Goal: Transaction & Acquisition: Purchase product/service

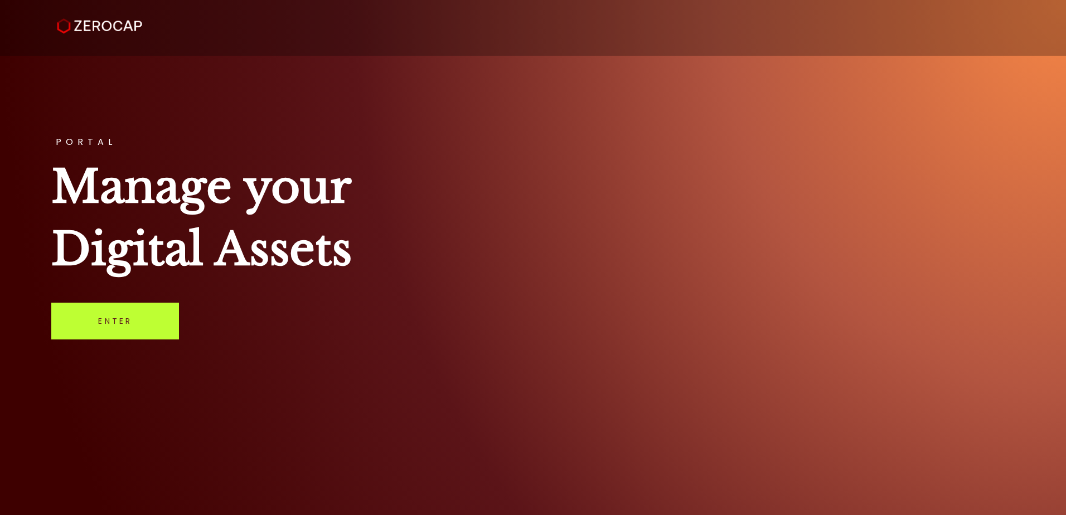
click at [115, 311] on link "Enter" at bounding box center [115, 321] width 128 height 37
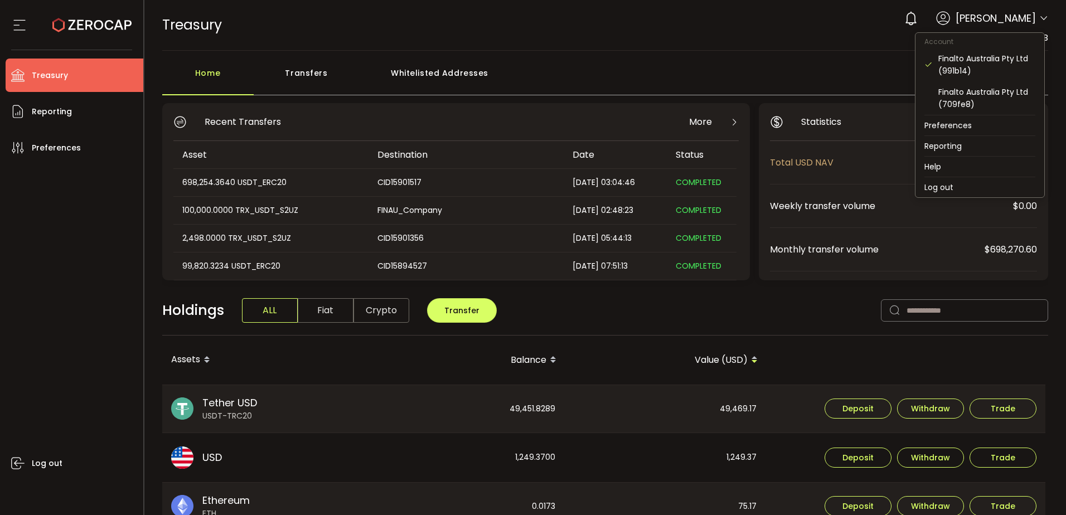
click at [1044, 22] on icon at bounding box center [1043, 18] width 9 height 9
click at [994, 84] on div "Finalto Australia Pty Ltd (709fe8)" at bounding box center [980, 97] width 111 height 33
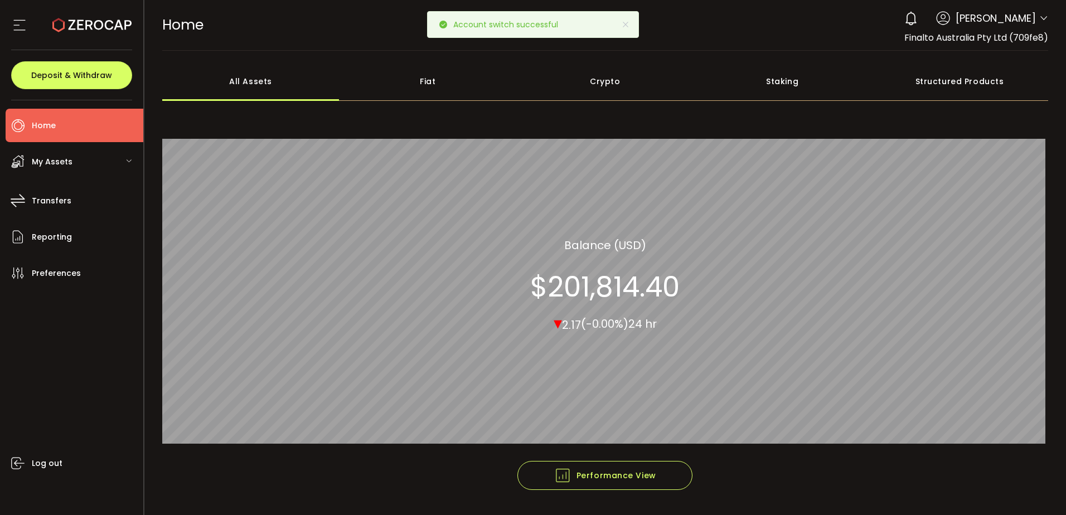
click at [93, 159] on div "My Assets" at bounding box center [75, 161] width 138 height 33
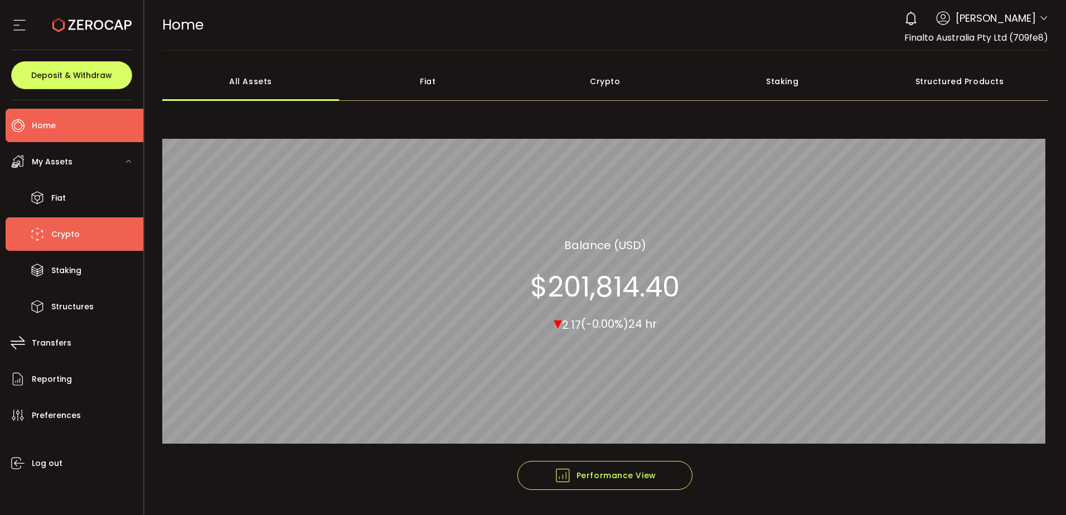
click at [52, 233] on span "Crypto" at bounding box center [65, 234] width 28 height 16
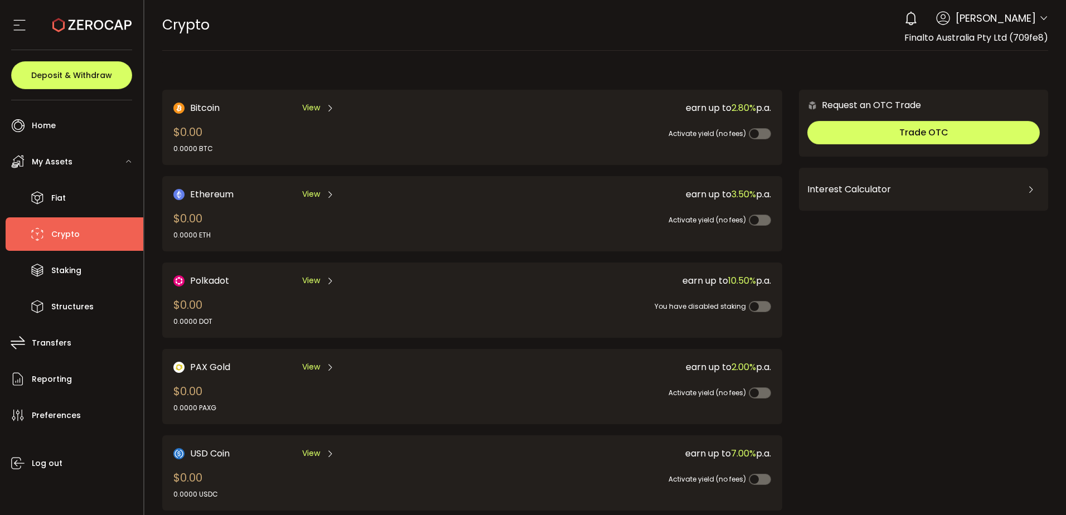
click at [1043, 16] on icon at bounding box center [1043, 18] width 9 height 9
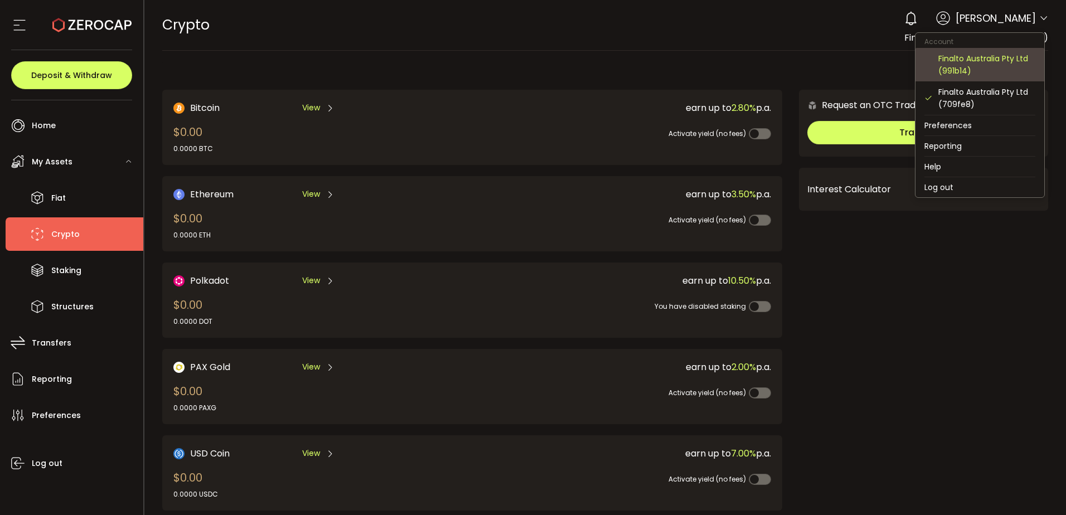
click at [988, 62] on div "Finalto Australia Pty Ltd (991b14)" at bounding box center [986, 64] width 97 height 25
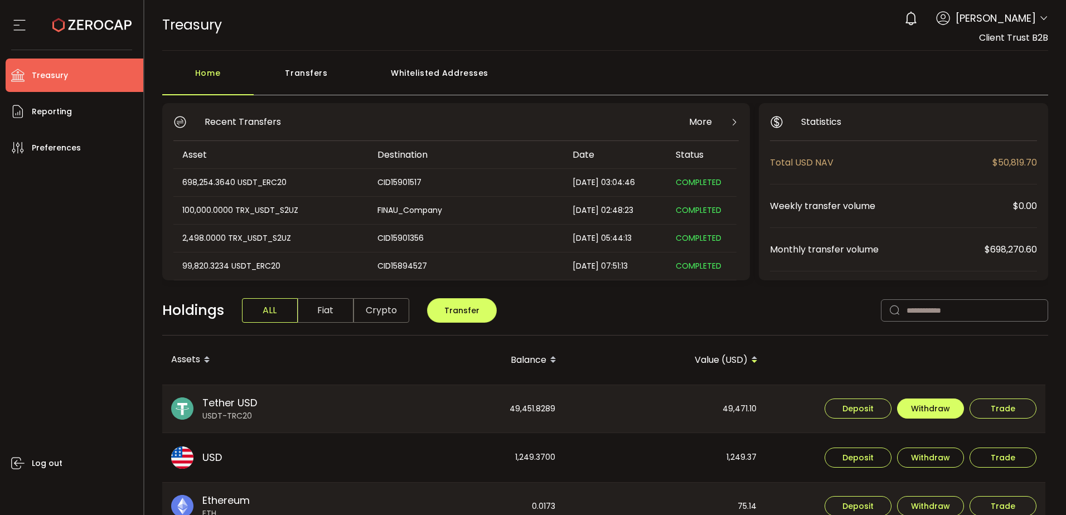
click at [947, 413] on span "Withdraw" at bounding box center [930, 409] width 39 height 8
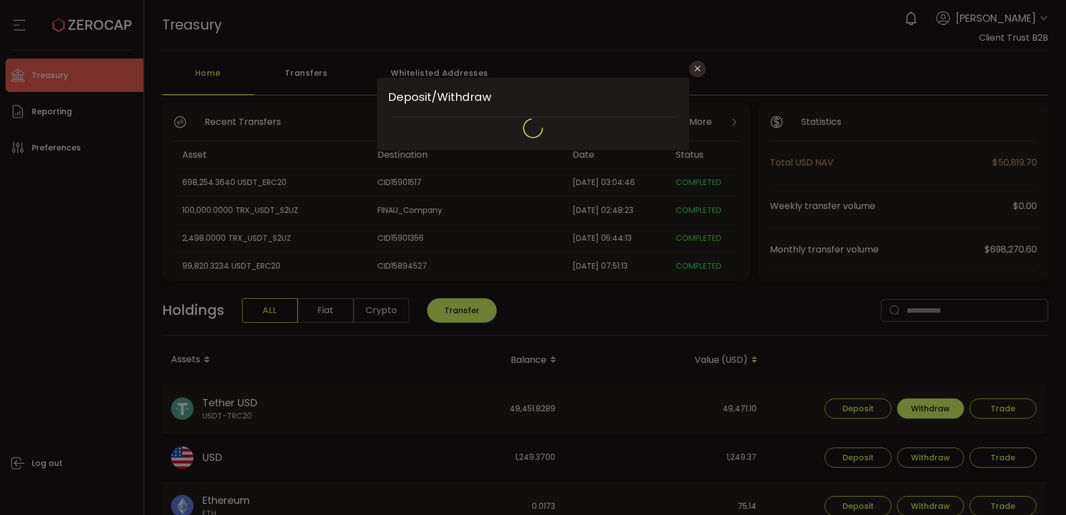
type input "****"
type input "**********"
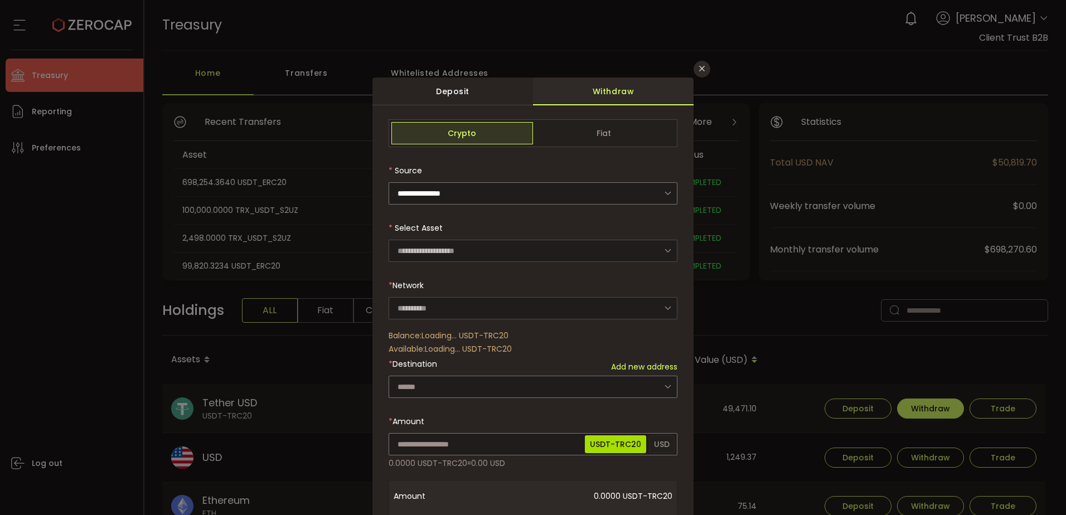
type input "****"
click at [543, 187] on input "dialog" at bounding box center [533, 193] width 289 height 22
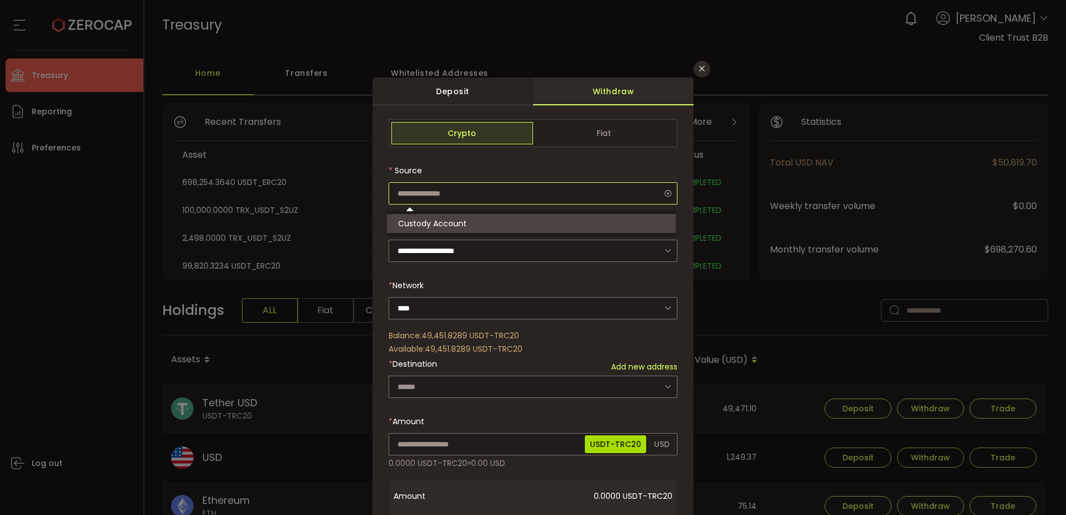
click at [543, 187] on input "dialog" at bounding box center [533, 193] width 289 height 22
type input "**********"
click at [698, 68] on icon "Close" at bounding box center [702, 68] width 9 height 9
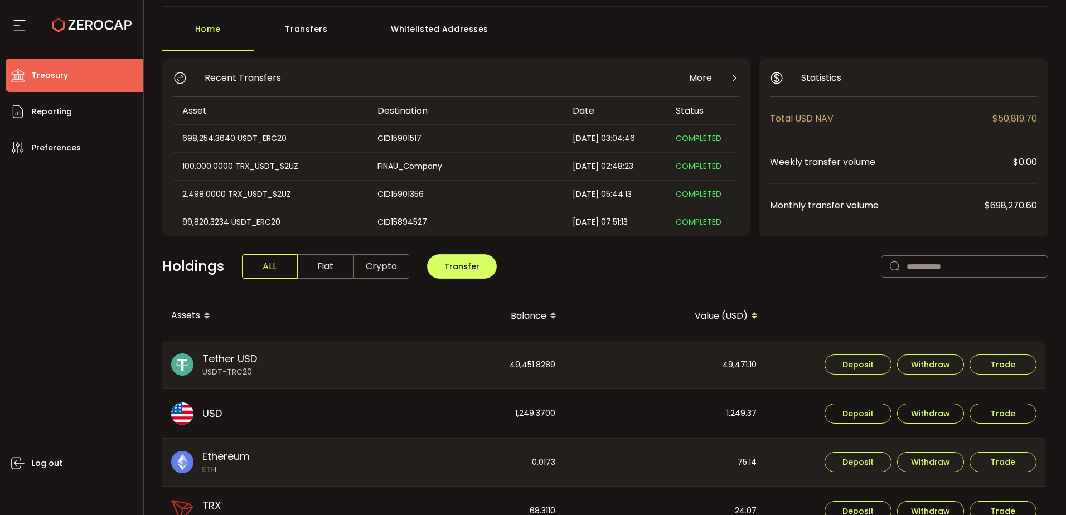
scroll to position [112, 0]
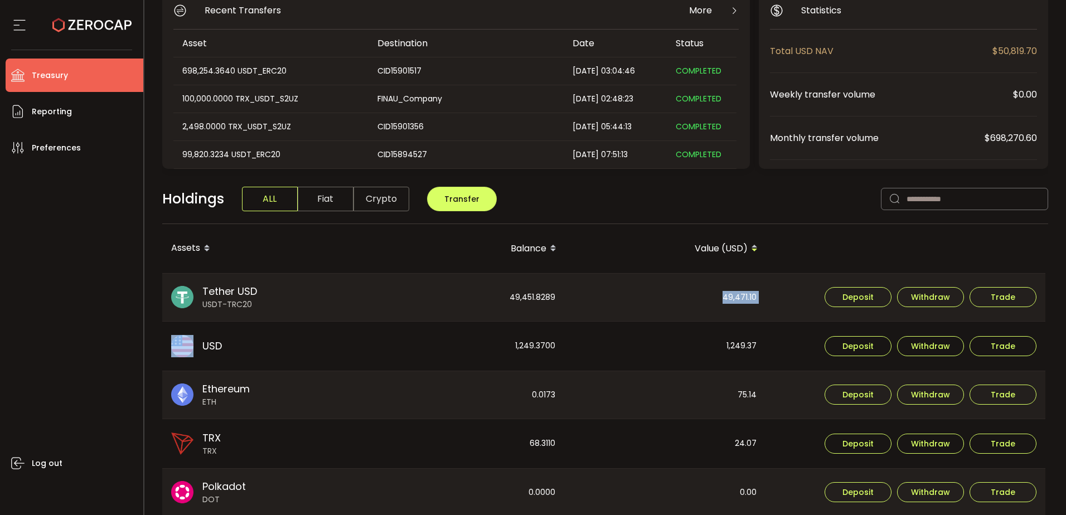
drag, startPoint x: 759, startPoint y: 297, endPoint x: 782, endPoint y: 296, distance: 22.9
click at [782, 296] on tr "Tether USD USDT-TRC20 49,451.8289 49,471.10 Deposit Withdraw Trade" at bounding box center [603, 297] width 883 height 49
click at [782, 296] on div "Deposit Withdraw Trade" at bounding box center [906, 298] width 279 height 48
click at [669, 293] on div "49,471.10" at bounding box center [665, 298] width 200 height 48
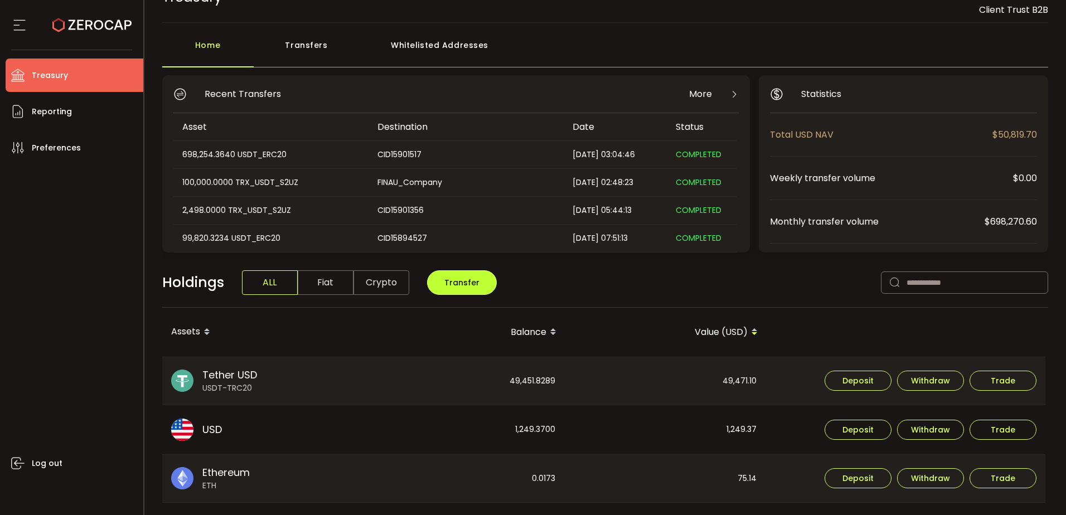
scroll to position [56, 0]
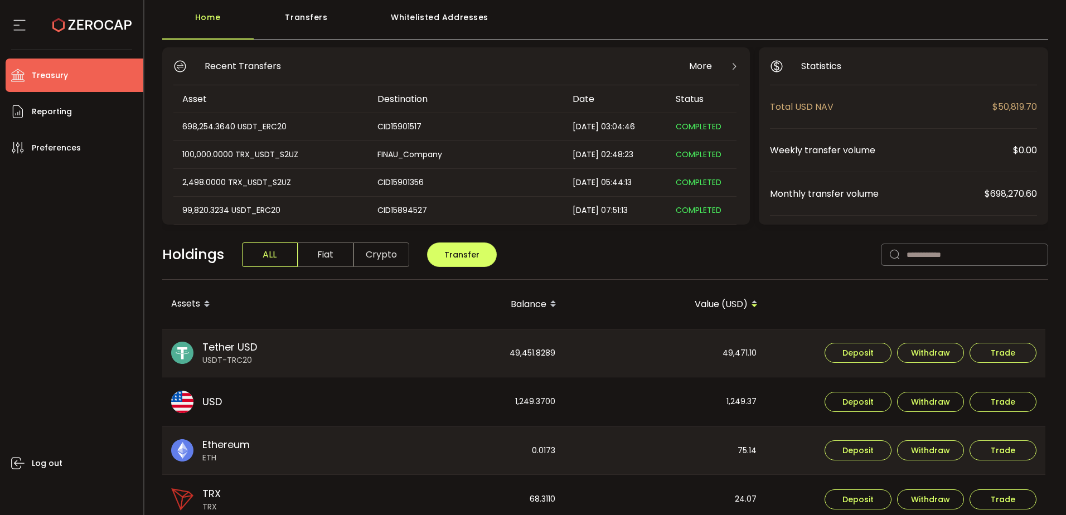
click at [748, 353] on div "49,471.10" at bounding box center [665, 354] width 200 height 48
drag, startPoint x: 748, startPoint y: 353, endPoint x: 723, endPoint y: 352, distance: 25.7
click at [723, 352] on div "49,471.10" at bounding box center [665, 354] width 200 height 48
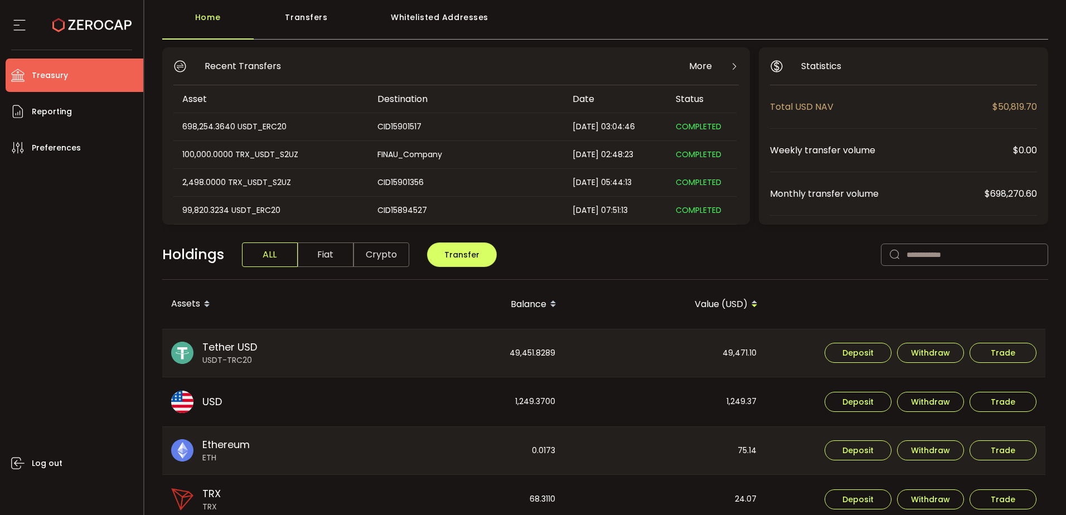
click at [737, 365] on div "49,471.10" at bounding box center [665, 354] width 200 height 48
click at [108, 100] on li "Reporting" at bounding box center [75, 111] width 138 height 33
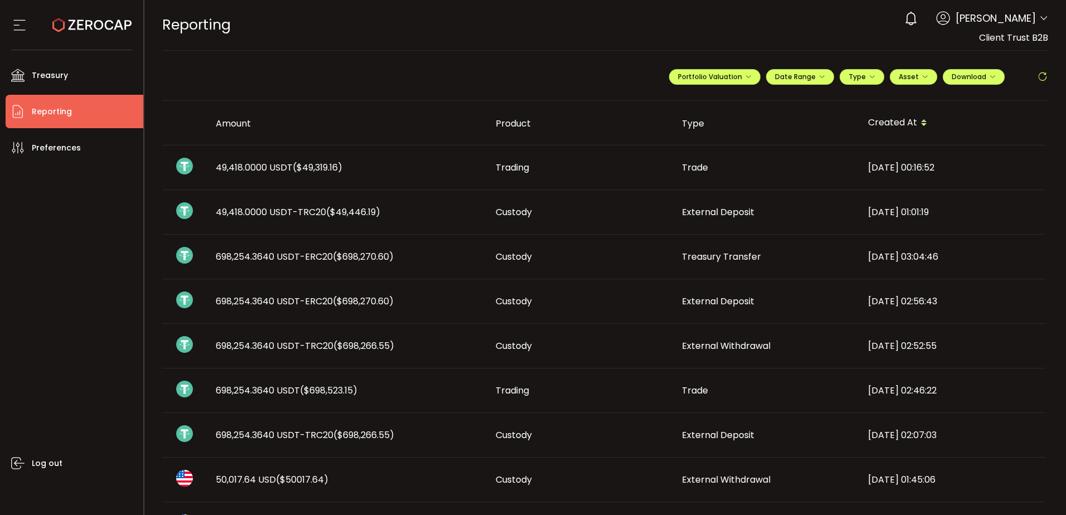
click at [341, 173] on span "($49,319.16)" at bounding box center [318, 167] width 50 height 13
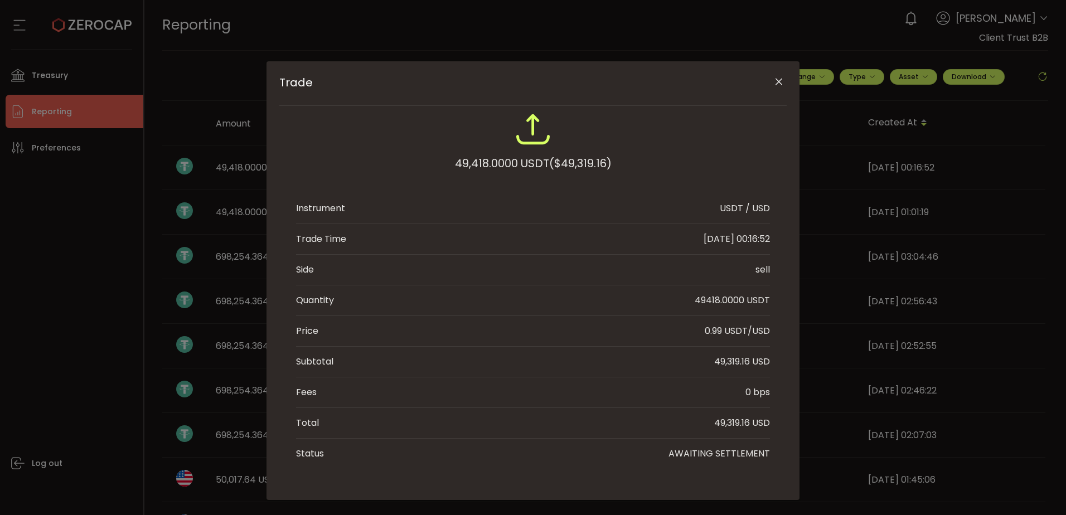
scroll to position [29, 0]
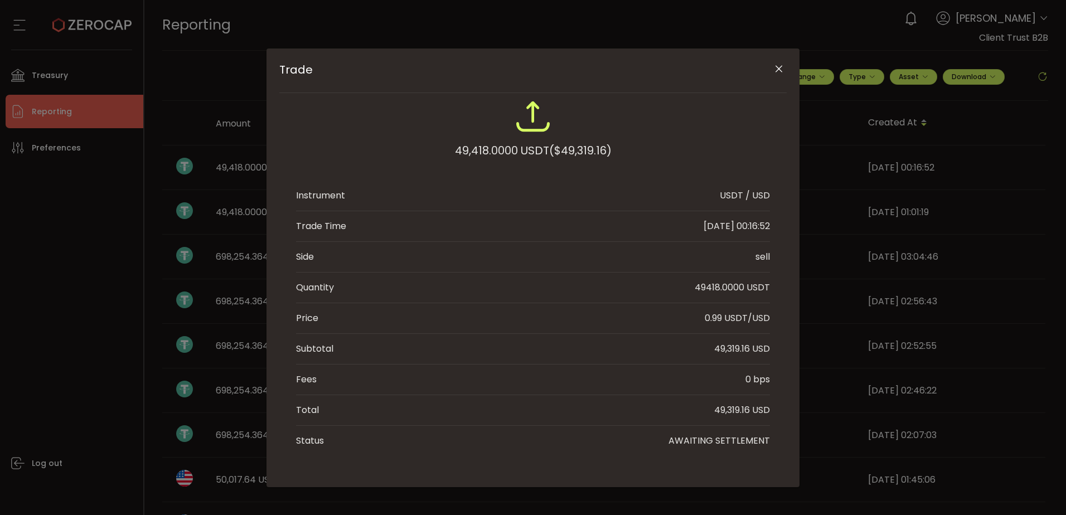
click at [778, 68] on icon "Close" at bounding box center [778, 69] width 11 height 11
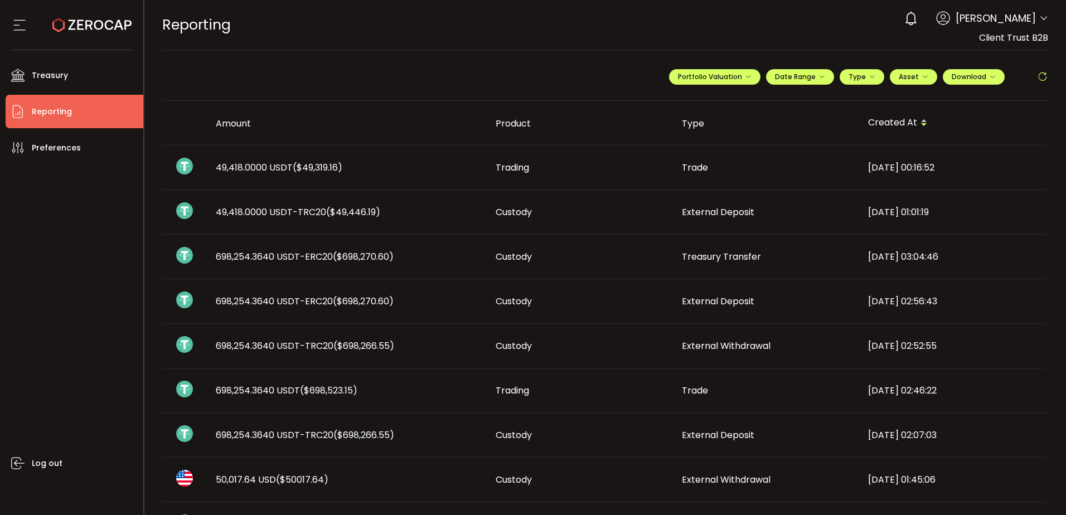
click at [383, 212] on div "49,418.0000 USDT-TRC20 ($49,446.19)" at bounding box center [347, 212] width 280 height 13
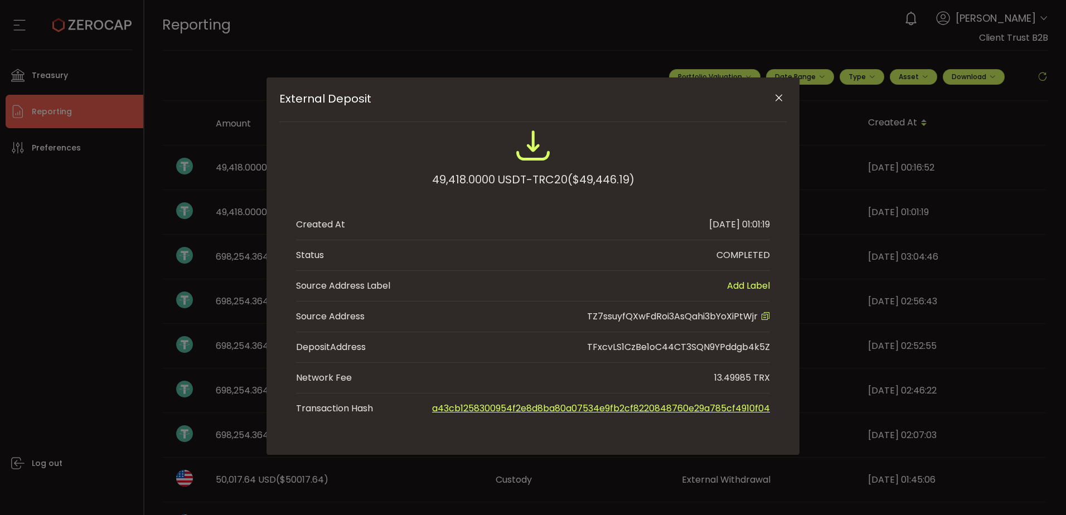
click at [783, 96] on icon "Close" at bounding box center [778, 98] width 11 height 11
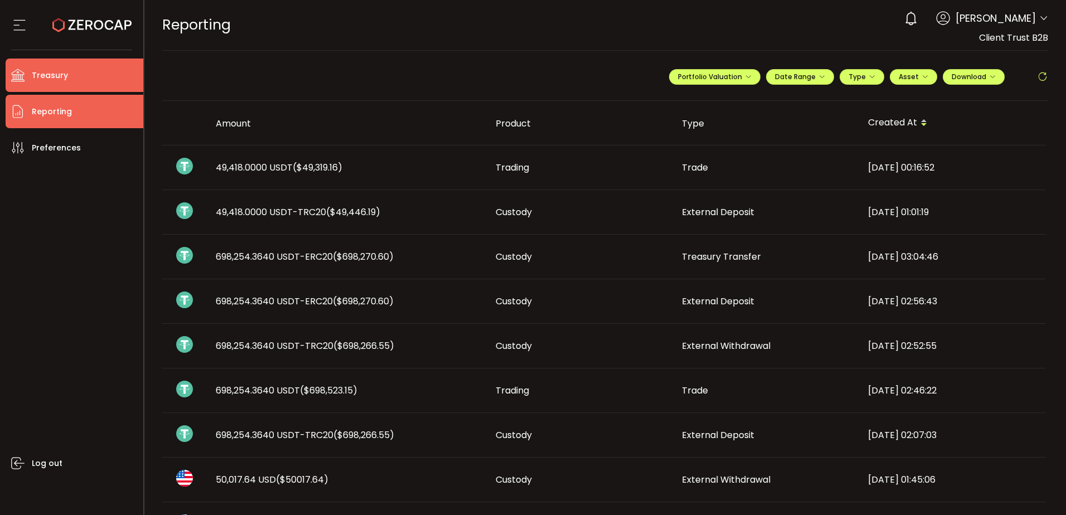
click at [107, 79] on li "Treasury" at bounding box center [75, 75] width 138 height 33
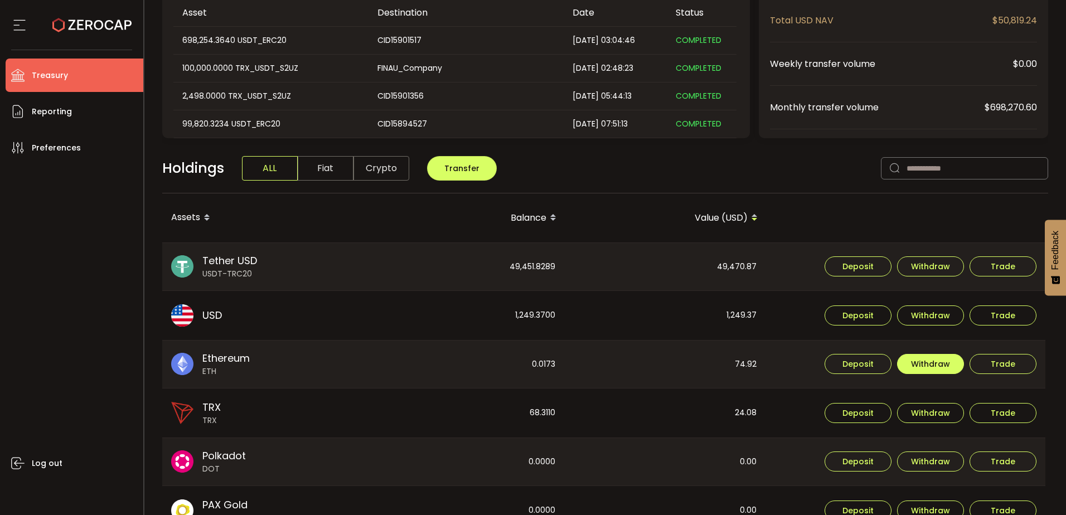
scroll to position [167, 0]
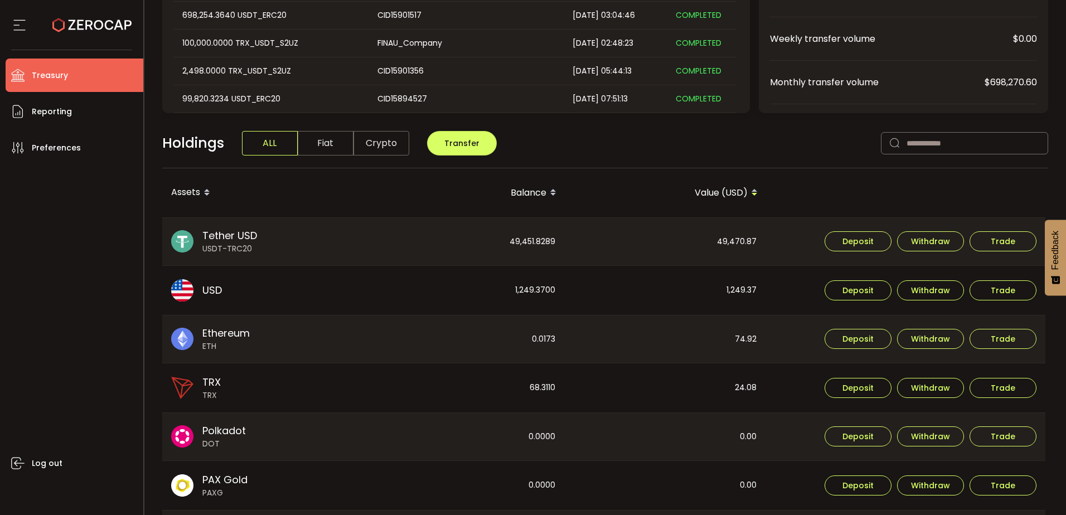
click at [100, 286] on div "Log out" at bounding box center [75, 335] width 138 height 342
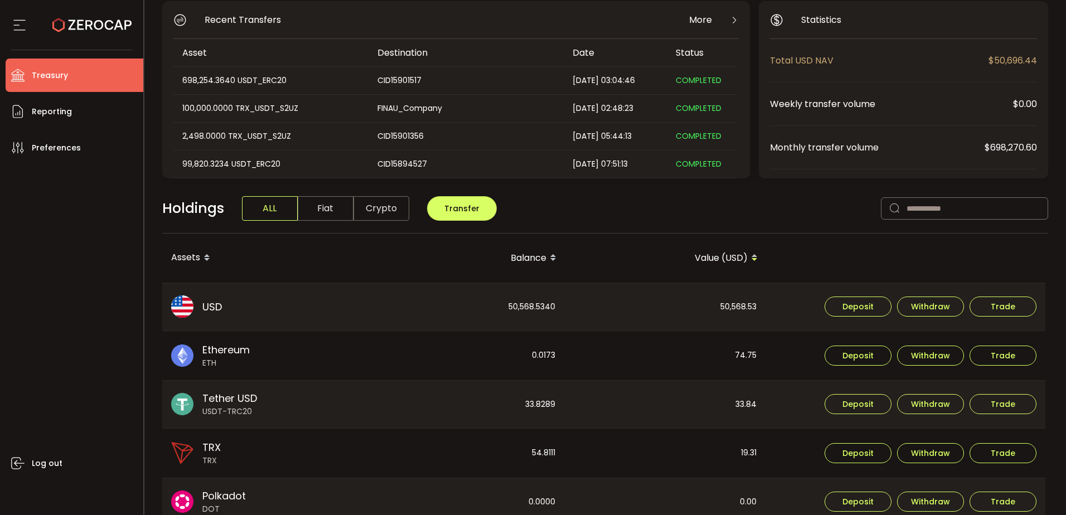
scroll to position [112, 0]
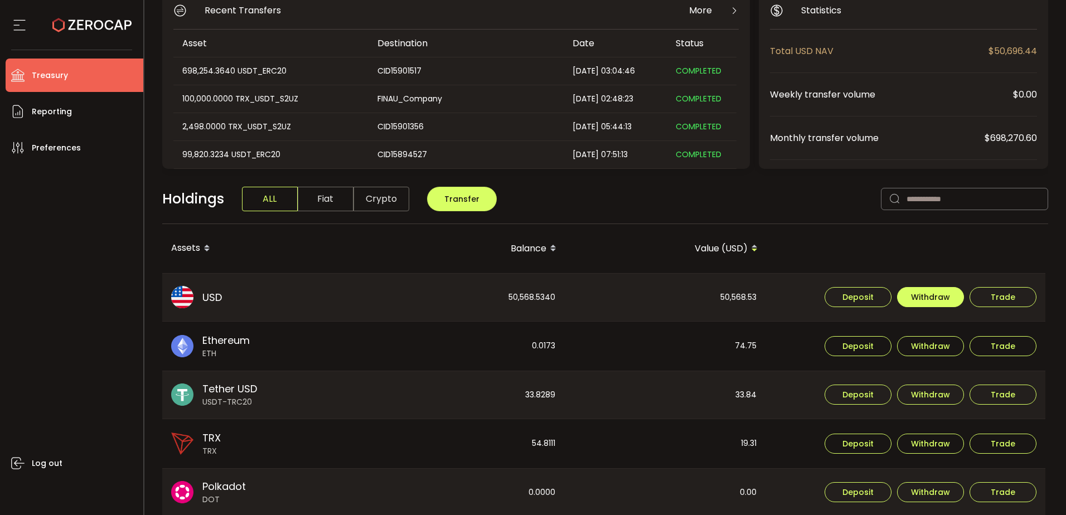
click at [947, 291] on button "Withdraw" at bounding box center [930, 297] width 67 height 20
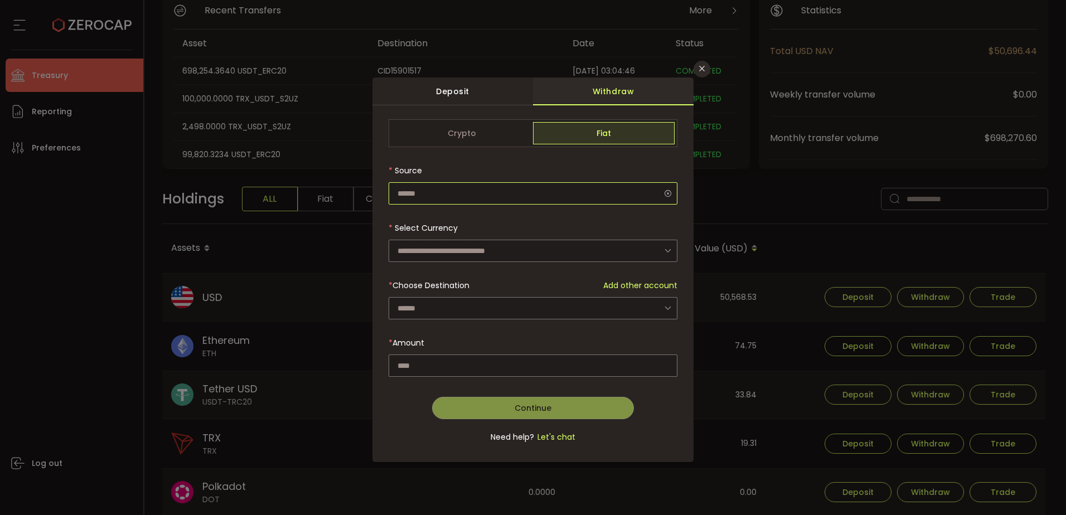
click at [466, 191] on input "dialog" at bounding box center [533, 193] width 289 height 22
type input "**********"
click at [452, 244] on input "dialog" at bounding box center [533, 251] width 289 height 22
click at [439, 278] on span "US Dollar (USD)" at bounding box center [429, 280] width 59 height 11
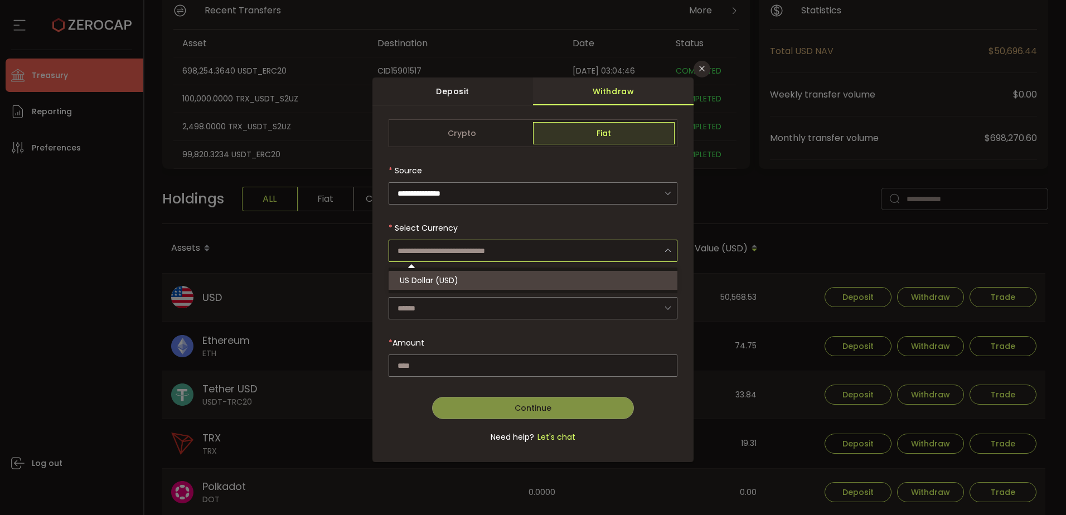
type input "**********"
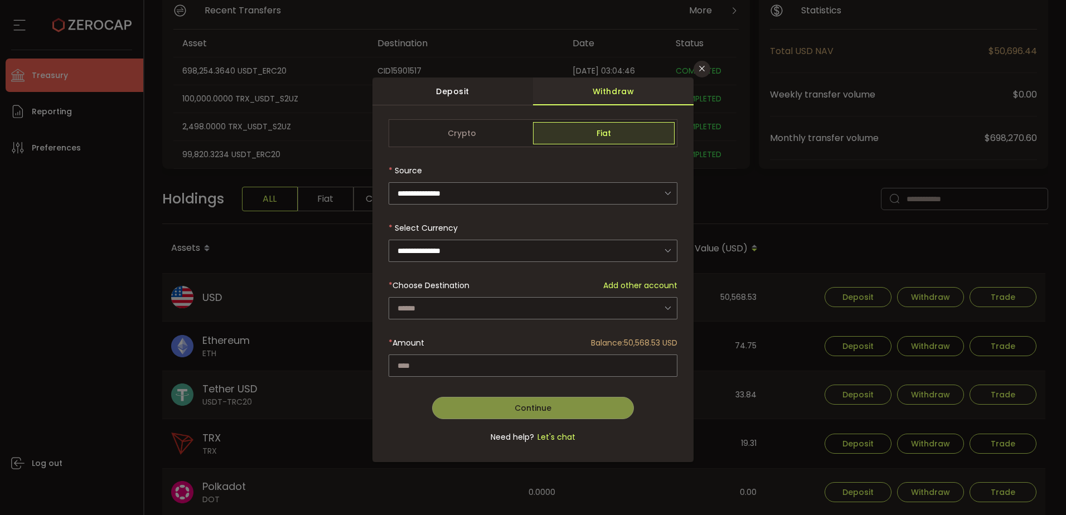
click at [425, 311] on div "dialog" at bounding box center [533, 287] width 289 height 336
click at [426, 308] on input "dialog" at bounding box center [533, 308] width 289 height 22
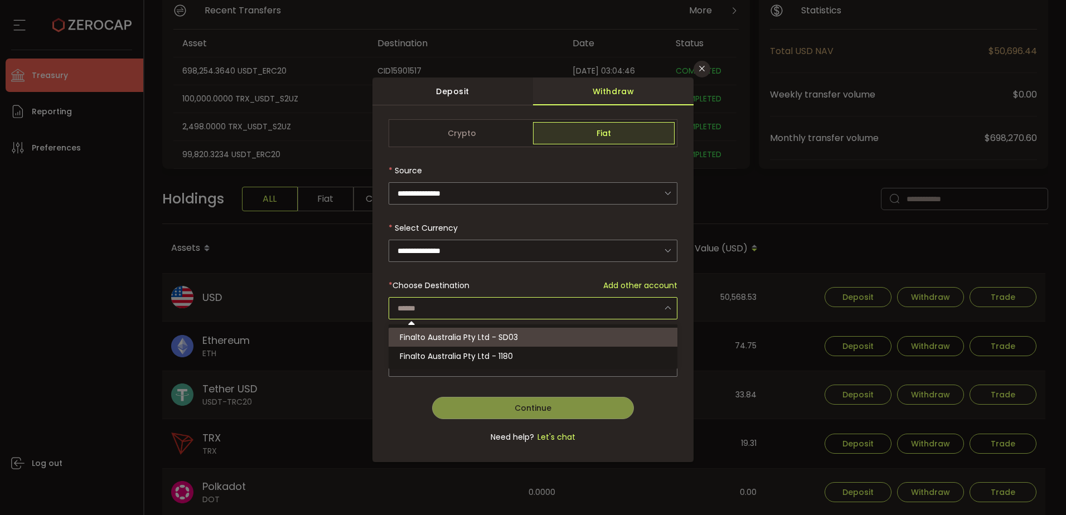
click at [460, 339] on span "Finalto Australia Pty Ltd - SD03" at bounding box center [459, 337] width 118 height 11
type input "**********"
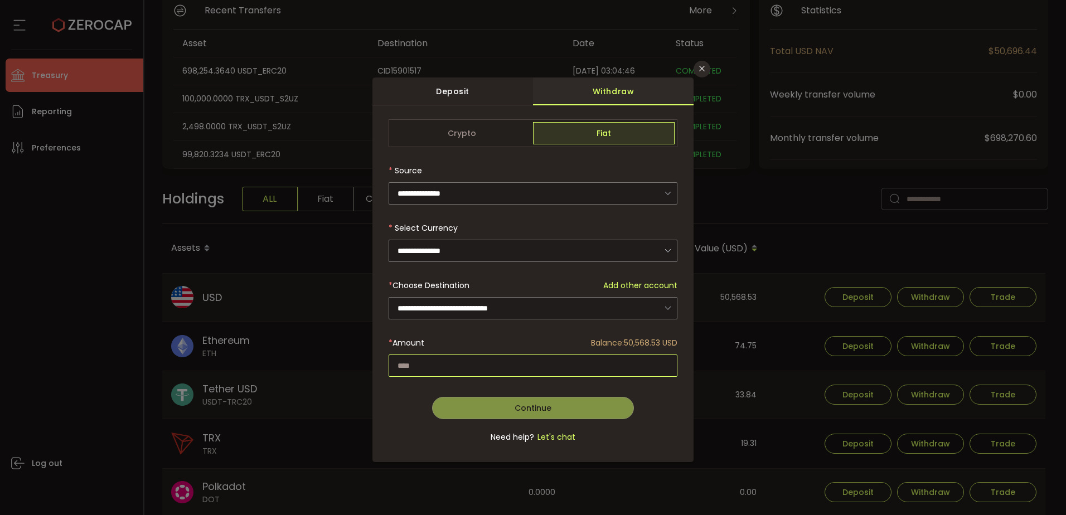
click at [449, 365] on input "dialog" at bounding box center [533, 366] width 289 height 22
paste input "*"
type input "*"
paste input "*"
type input "*"
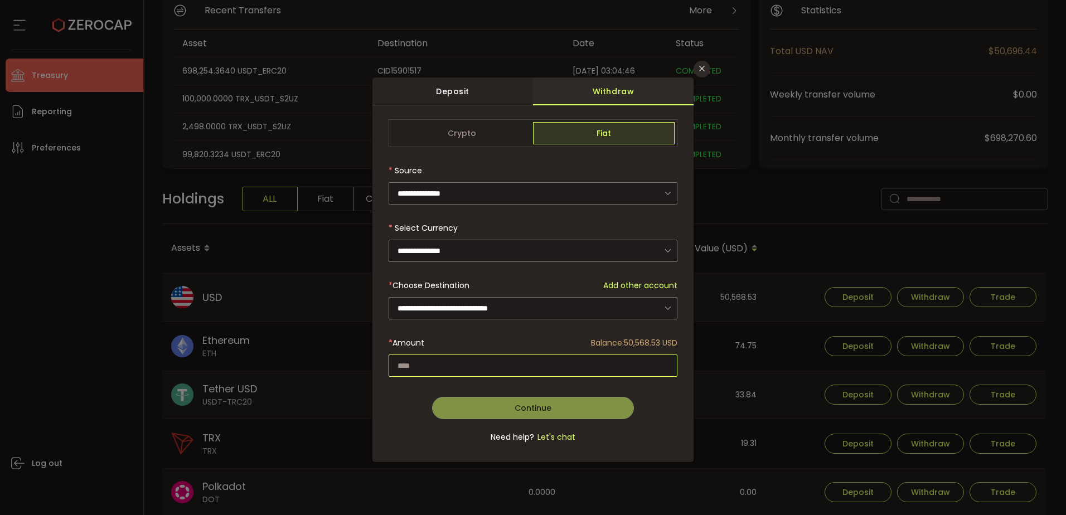
paste input "********"
type input "********"
click at [550, 400] on button "Continue" at bounding box center [533, 408] width 202 height 22
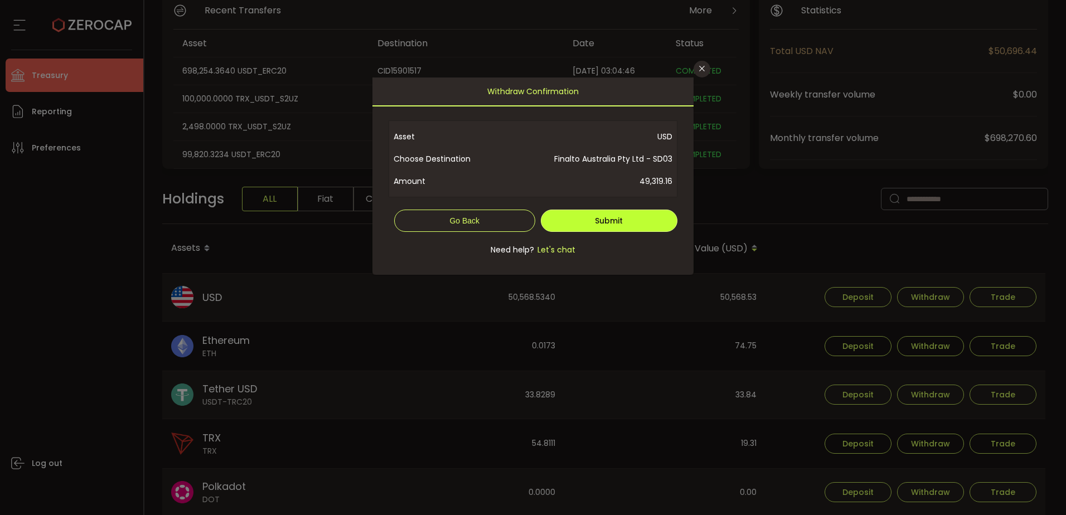
click at [604, 224] on span "Submit" at bounding box center [609, 220] width 28 height 11
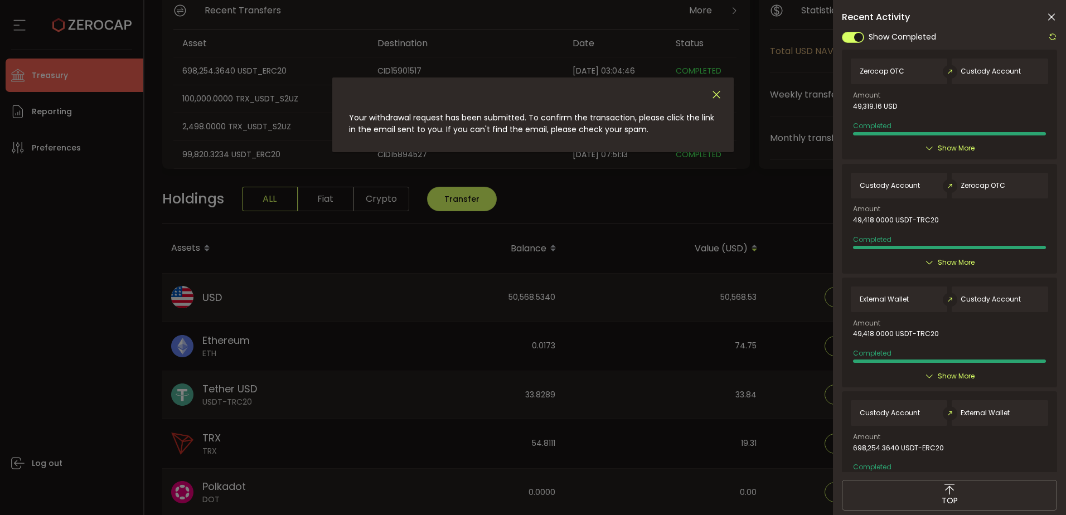
click at [720, 92] on icon "Close" at bounding box center [716, 95] width 12 height 12
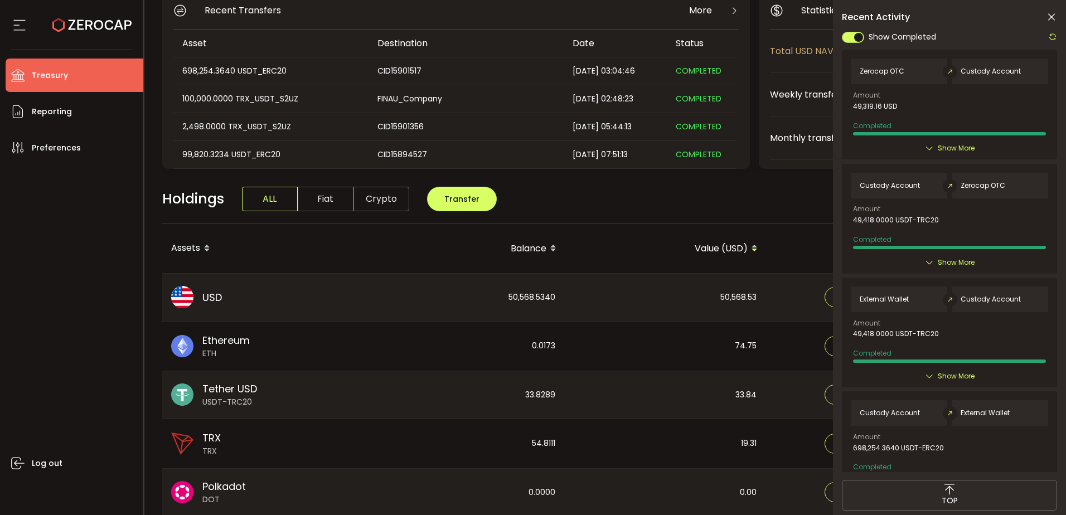
click at [757, 191] on div "Holdings ALL Fiat Crypto Transfer" at bounding box center [605, 205] width 887 height 38
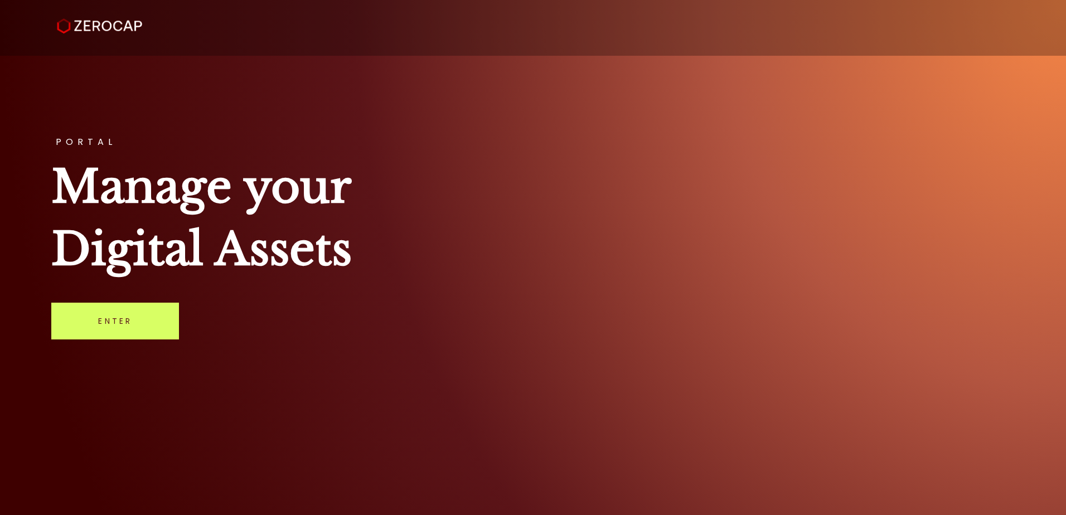
click at [790, 166] on h1 "Manage your Digital Assets" at bounding box center [532, 218] width 963 height 125
